Goal: Transaction & Acquisition: Book appointment/travel/reservation

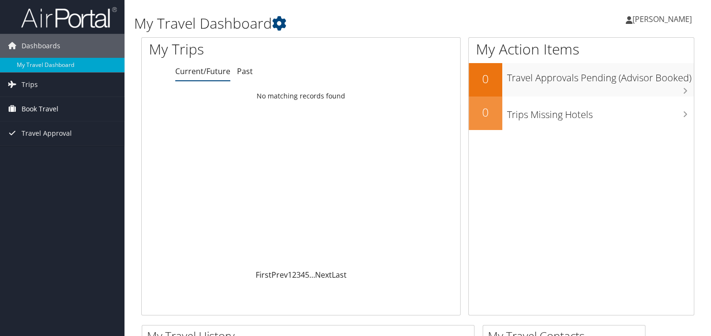
click at [34, 110] on span "Book Travel" at bounding box center [40, 109] width 37 height 24
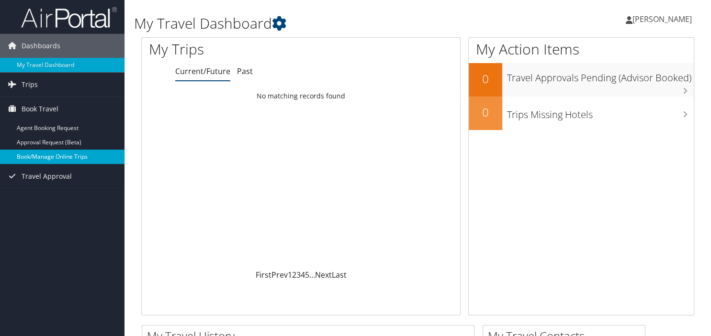
click at [34, 156] on link "Book/Manage Online Trips" at bounding box center [62, 157] width 124 height 14
